Goal: Find specific page/section: Find specific page/section

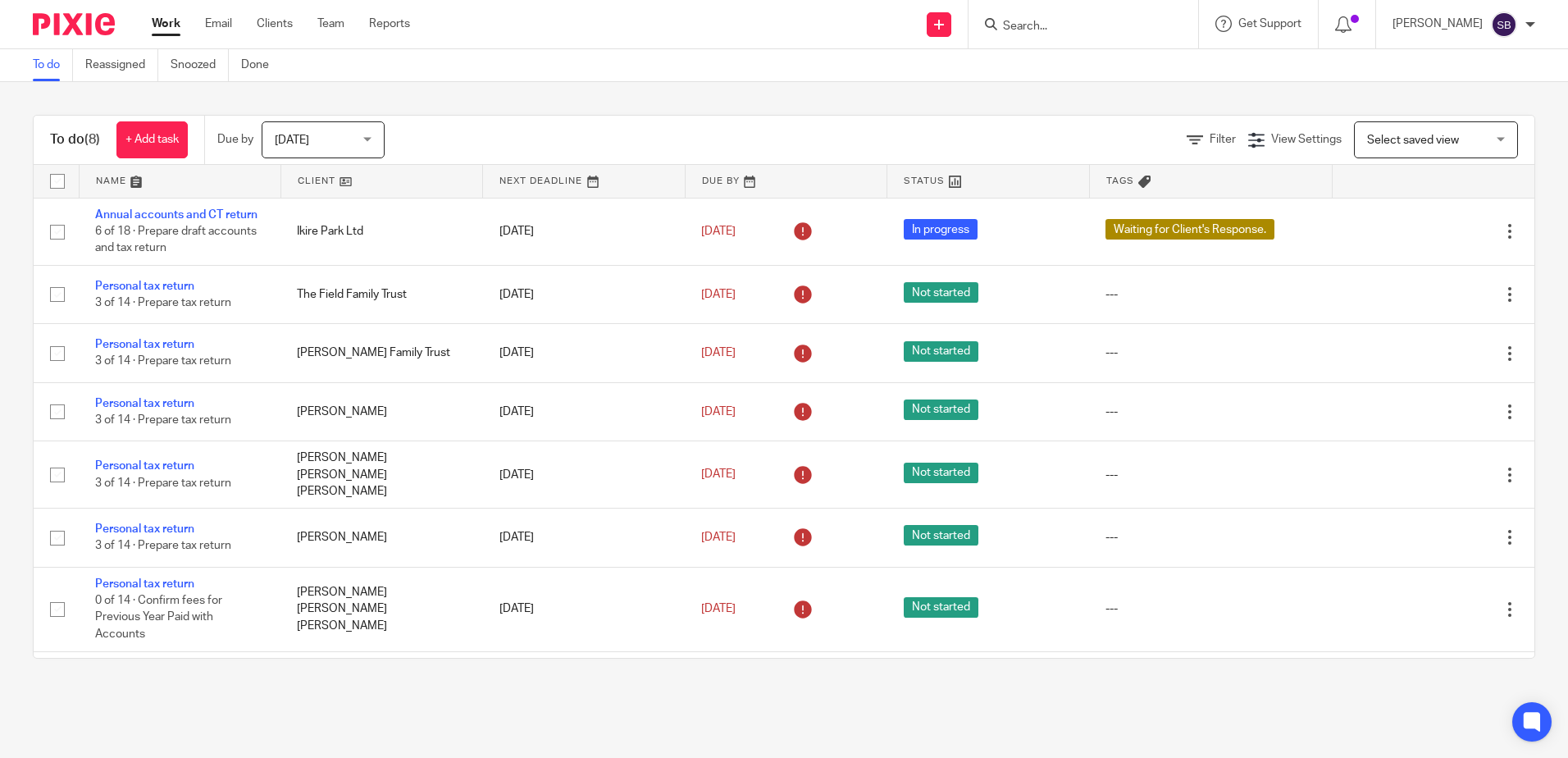
click at [1073, 22] on input "Search" at bounding box center [1075, 26] width 148 height 14
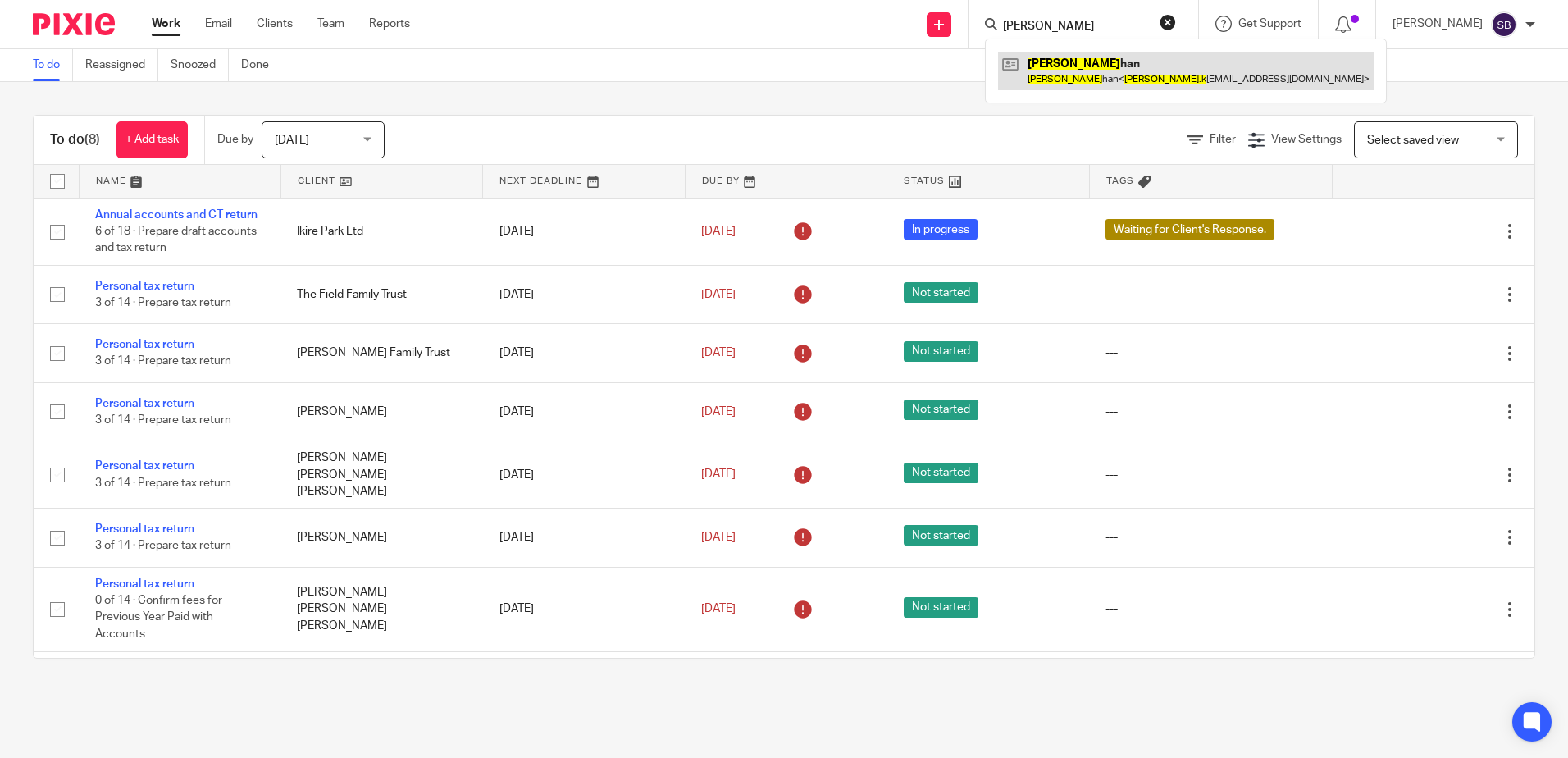
type input "nadia k"
click at [1158, 79] on link at bounding box center [1186, 71] width 376 height 37
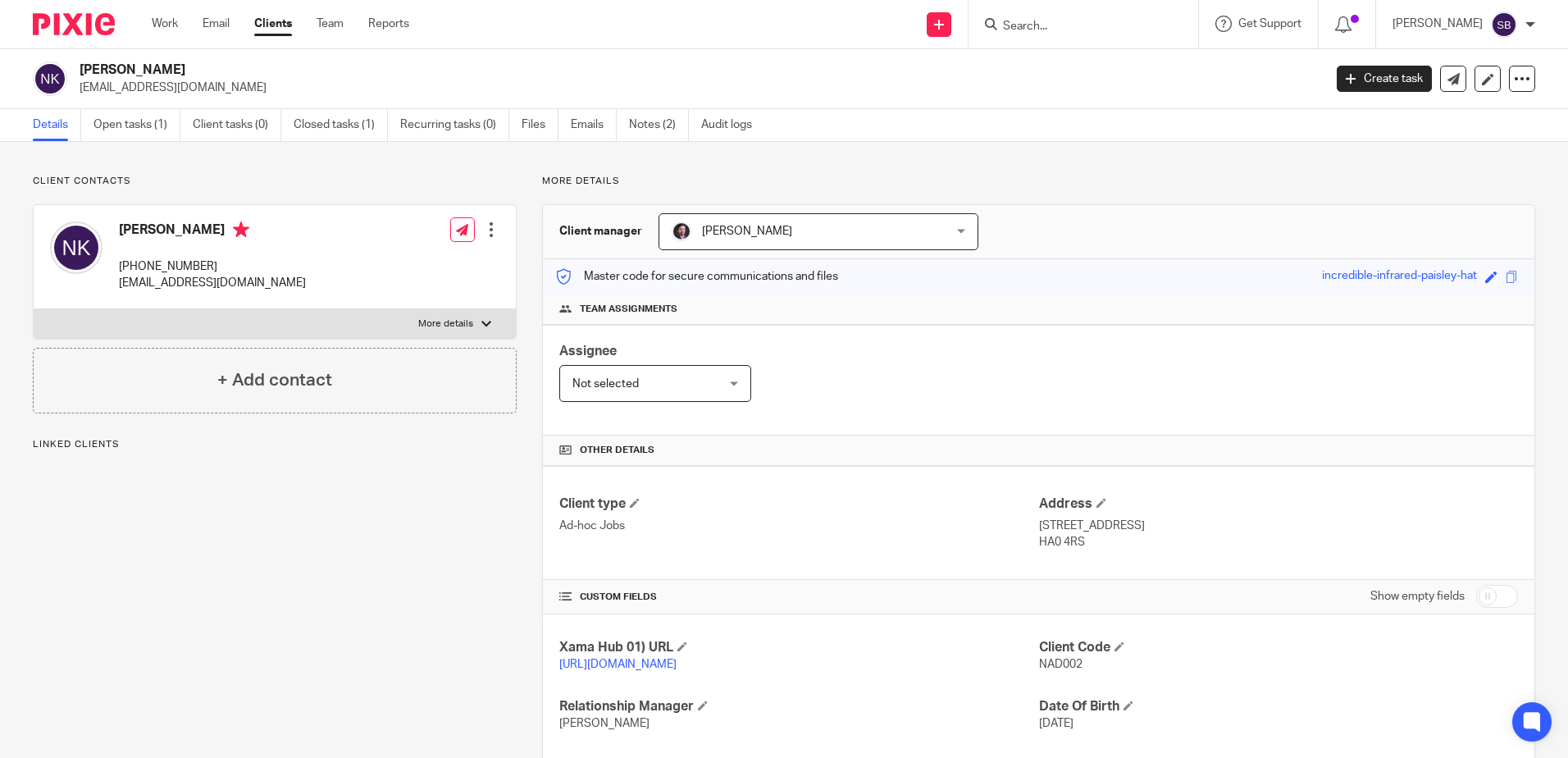
click at [253, 282] on p "nadia.khan30@googlemail.com" at bounding box center [213, 282] width 187 height 16
copy div "nadia.khan30@googlemail.com"
click at [366, 183] on p "Client contacts" at bounding box center [275, 180] width 484 height 13
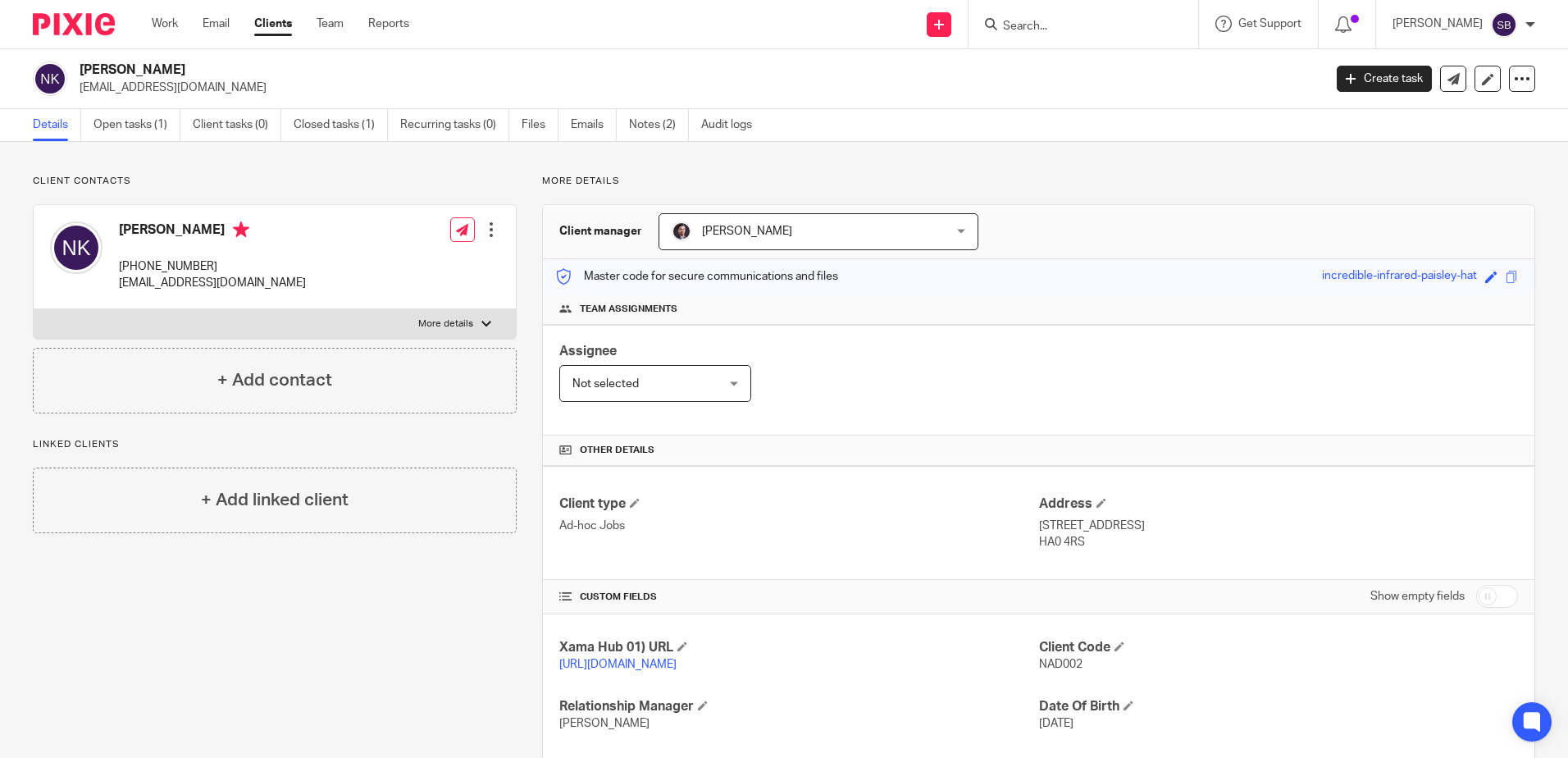
click at [1061, 173] on div "Client contacts Nadia Khan +447946365876 nadia.khan30@googlemail.com Edit conta…" at bounding box center [784, 525] width 1568 height 767
